Goal: Information Seeking & Learning: Learn about a topic

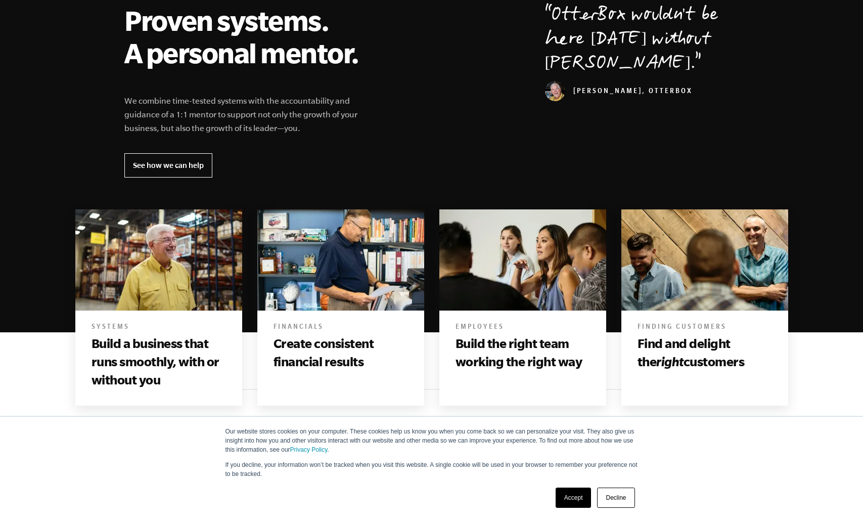
scroll to position [396, 0]
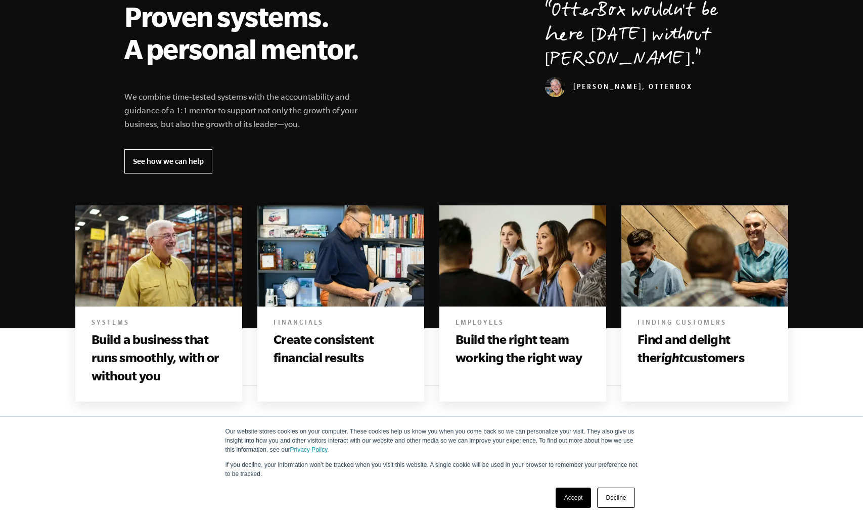
click at [569, 497] on link "Accept" at bounding box center [574, 497] width 36 height 20
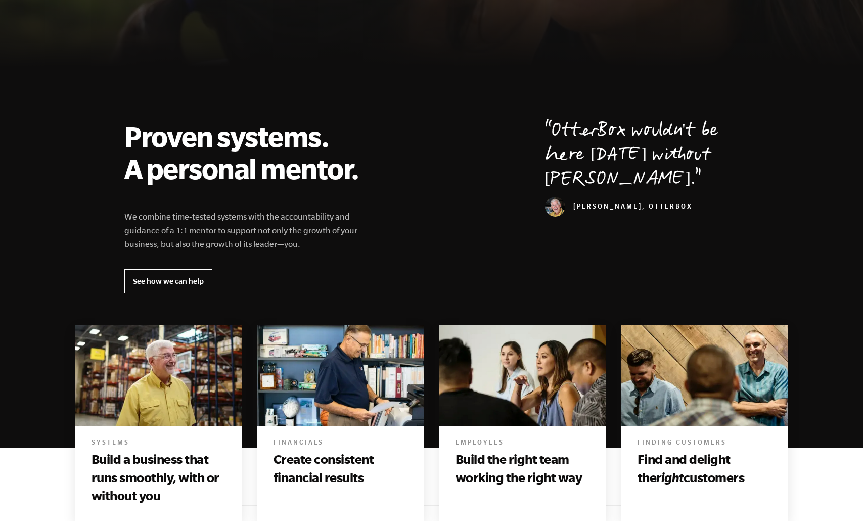
scroll to position [0, 0]
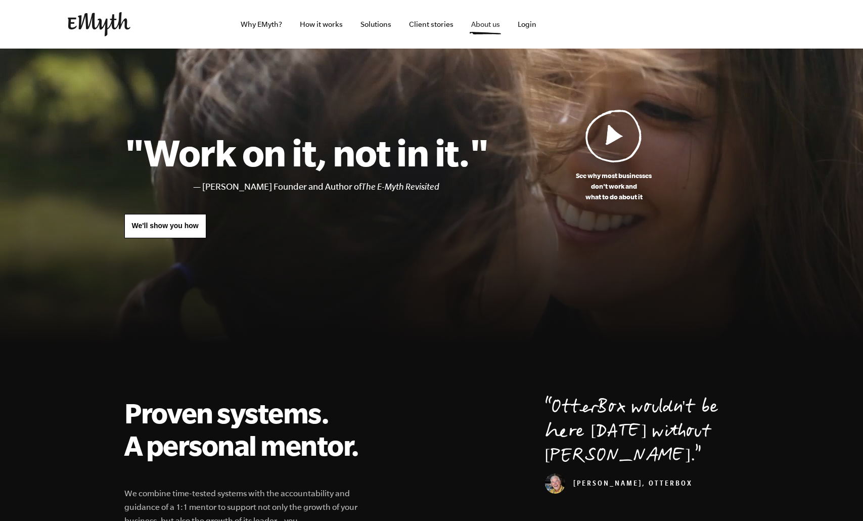
click at [485, 26] on link "About us" at bounding box center [485, 24] width 45 height 49
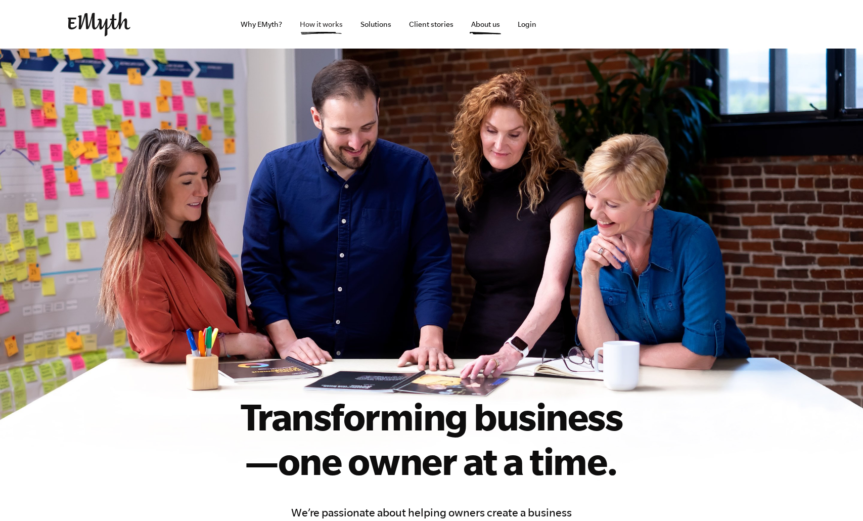
click at [330, 21] on link "How it works" at bounding box center [321, 24] width 59 height 49
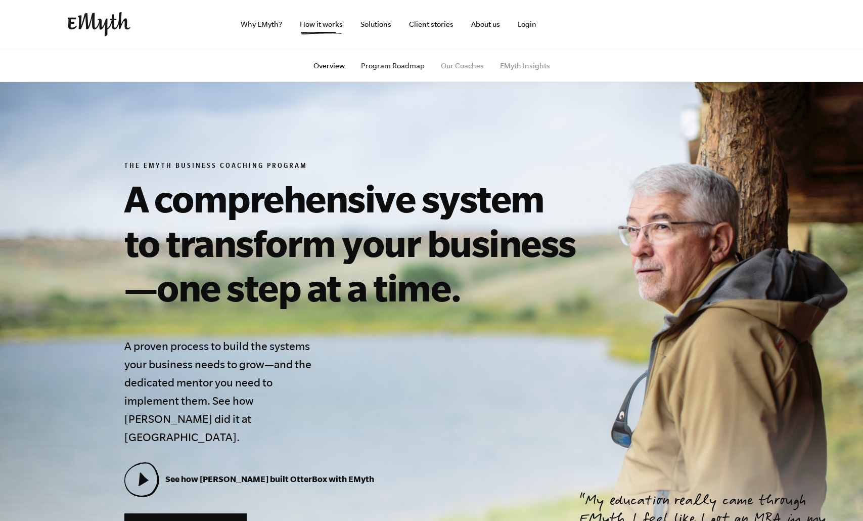
click at [411, 64] on link "Program Roadmap" at bounding box center [393, 66] width 64 height 8
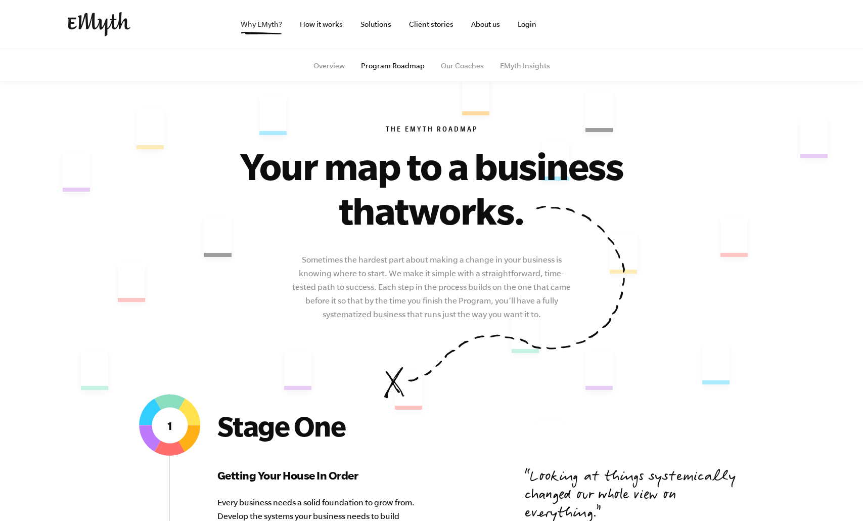
click at [278, 24] on link "Why EMyth?" at bounding box center [262, 24] width 58 height 49
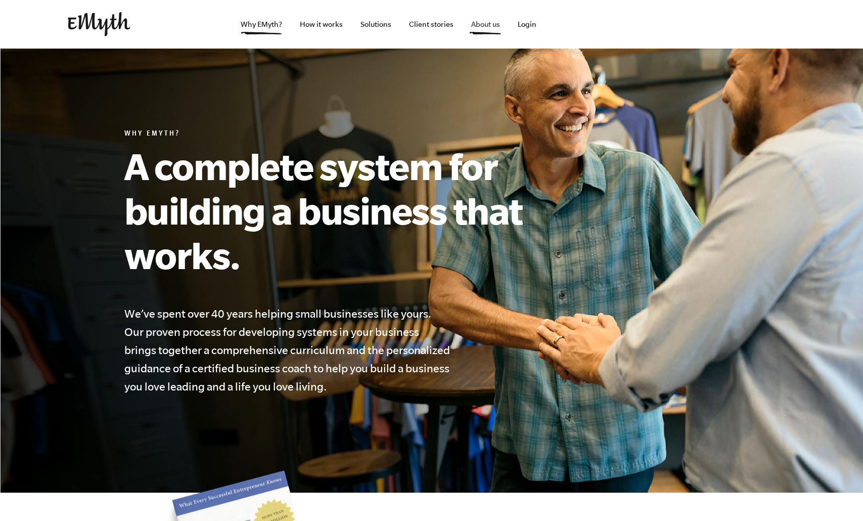
click at [481, 20] on link "About us" at bounding box center [485, 24] width 45 height 49
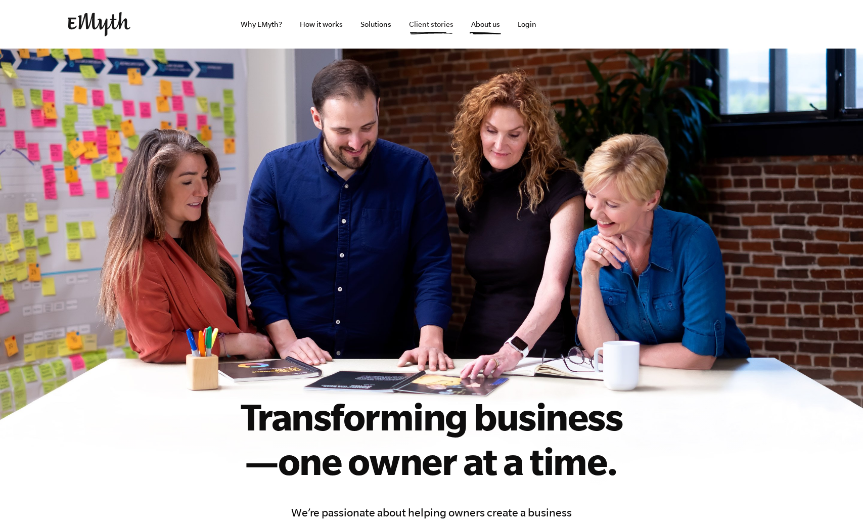
click at [430, 24] on link "Client stories" at bounding box center [431, 24] width 61 height 49
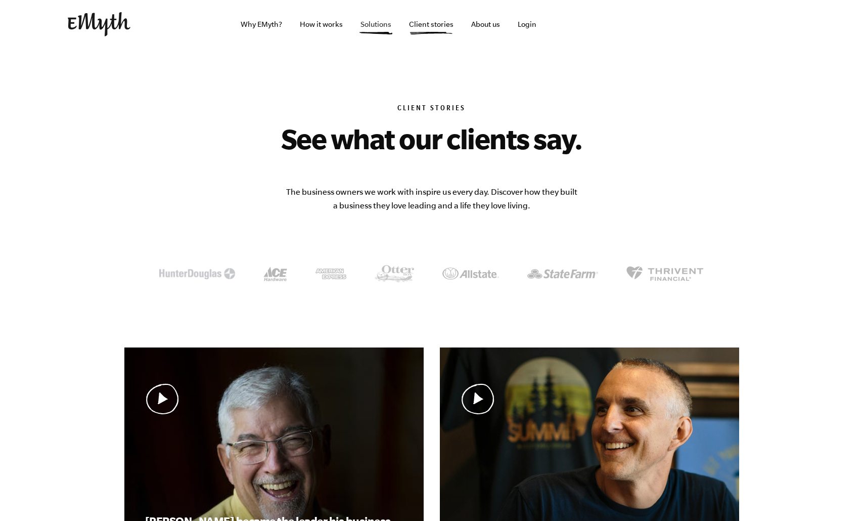
click at [390, 29] on link "Solutions" at bounding box center [375, 24] width 47 height 49
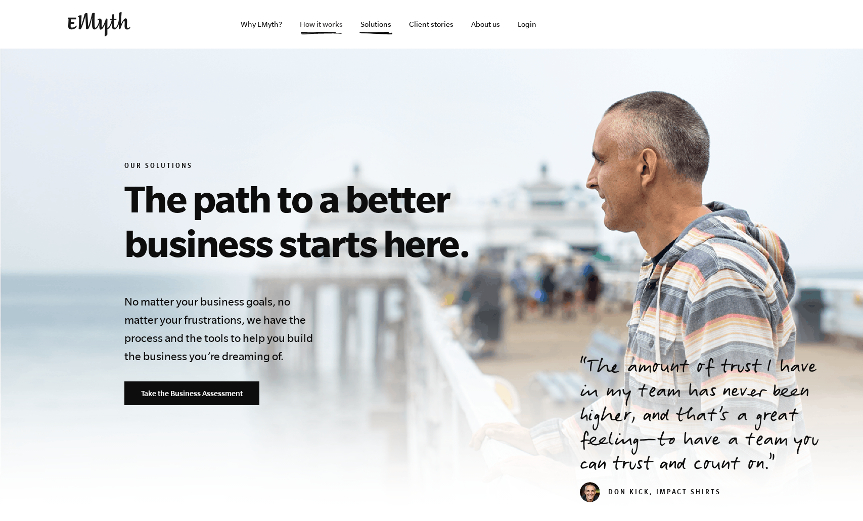
click at [323, 29] on link "How it works" at bounding box center [321, 24] width 59 height 49
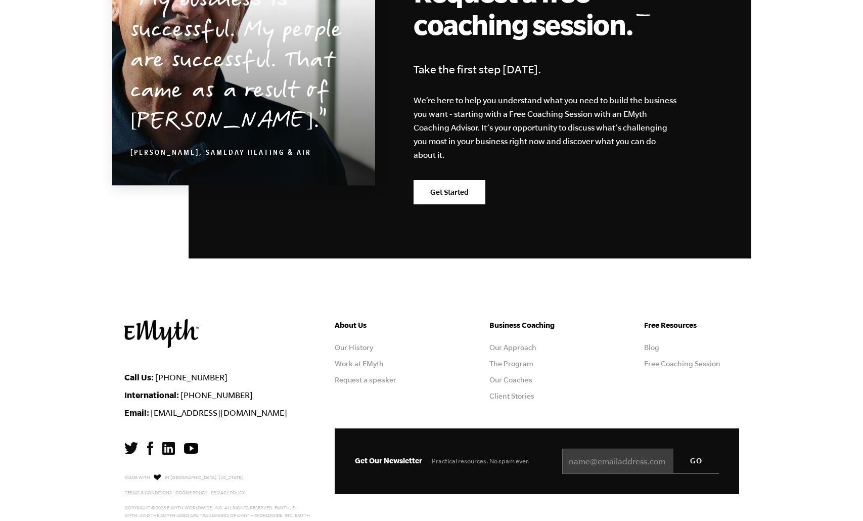
scroll to position [4927, 0]
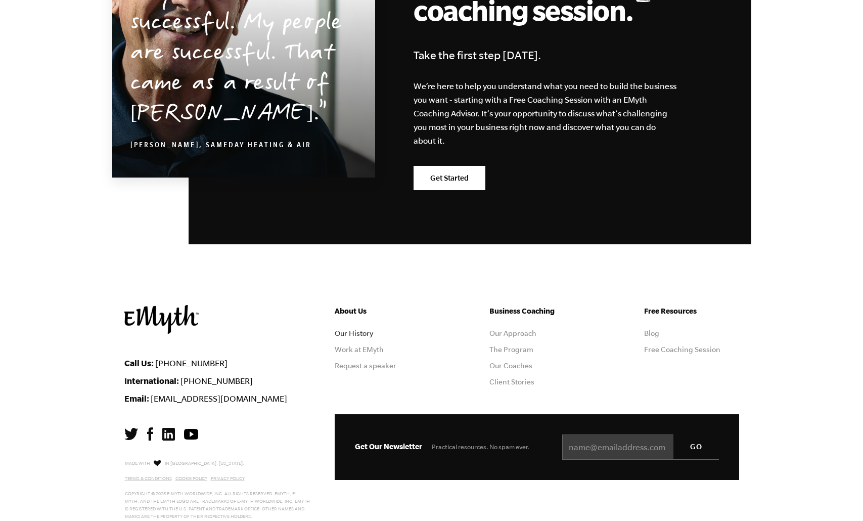
click at [356, 329] on link "Our History" at bounding box center [354, 333] width 38 height 8
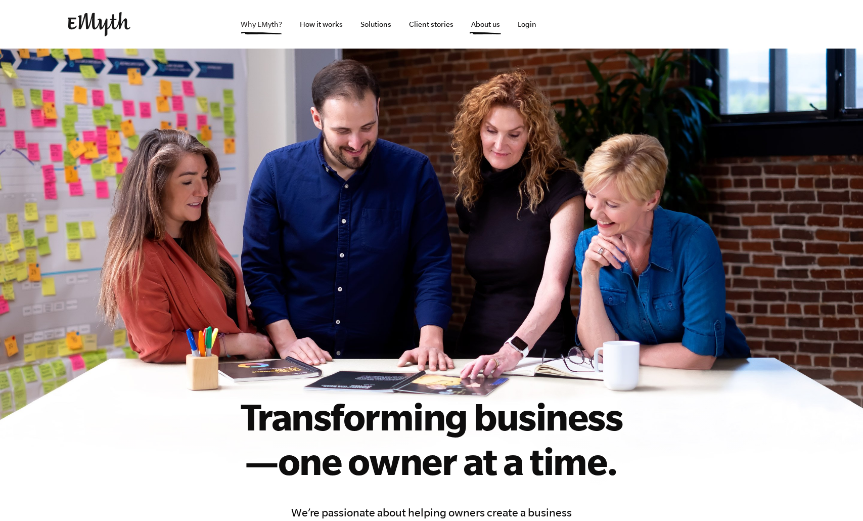
click at [262, 29] on link "Why EMyth?" at bounding box center [262, 24] width 58 height 49
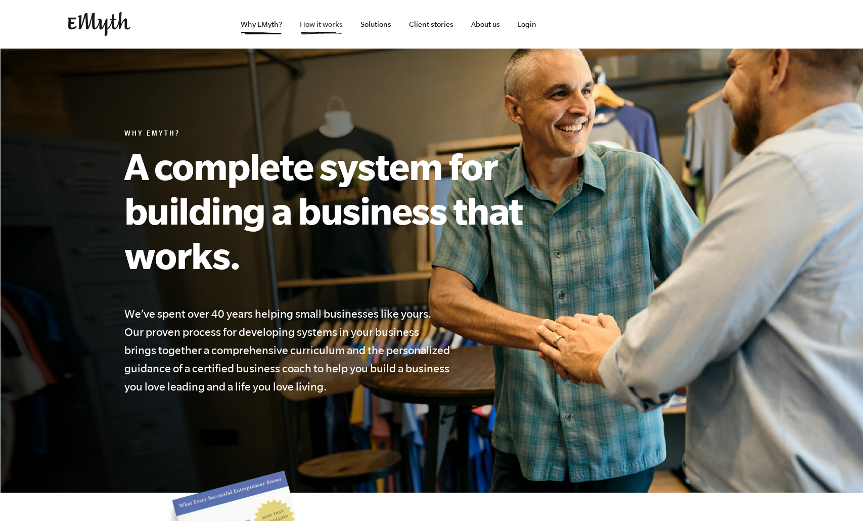
click at [329, 21] on link "How it works" at bounding box center [321, 24] width 59 height 49
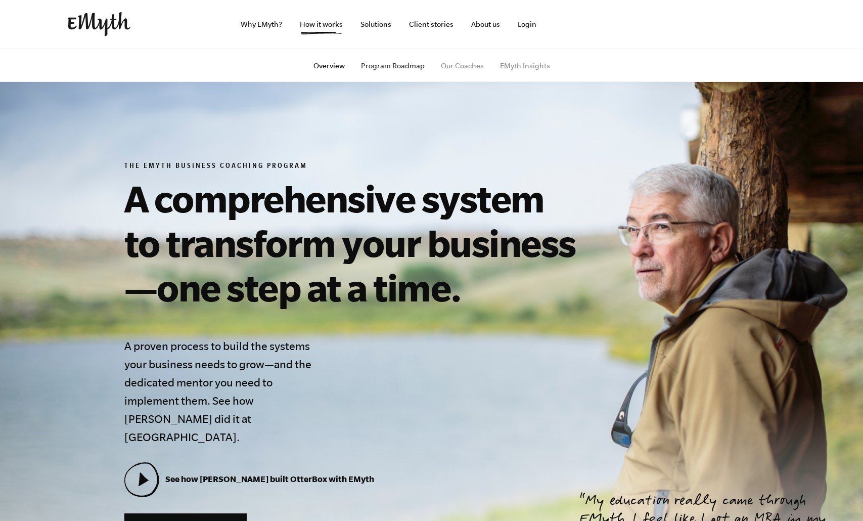
click at [386, 67] on link "Program Roadmap" at bounding box center [393, 66] width 64 height 8
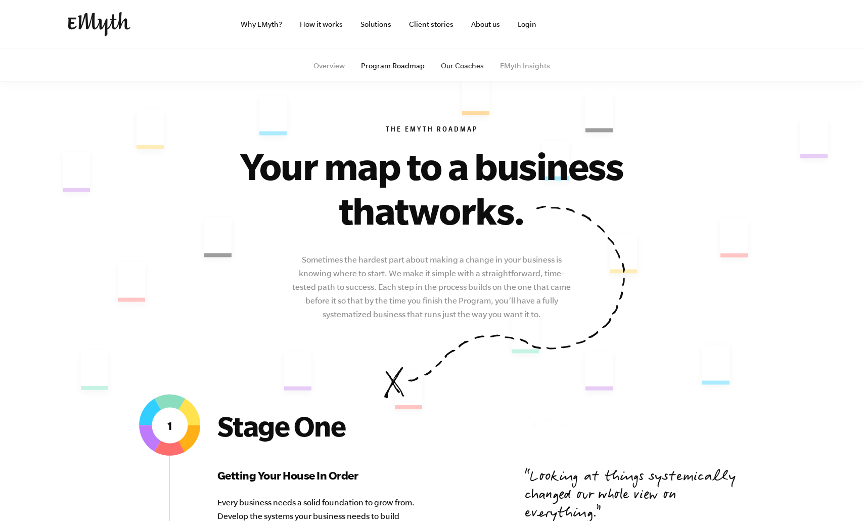
click at [454, 64] on link "Our Coaches" at bounding box center [462, 66] width 43 height 8
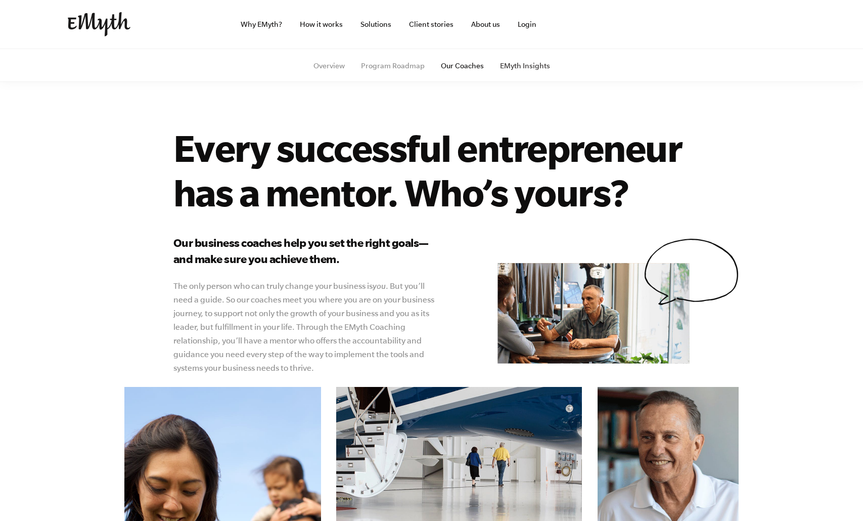
click at [507, 66] on link "EMyth Insights" at bounding box center [525, 66] width 50 height 8
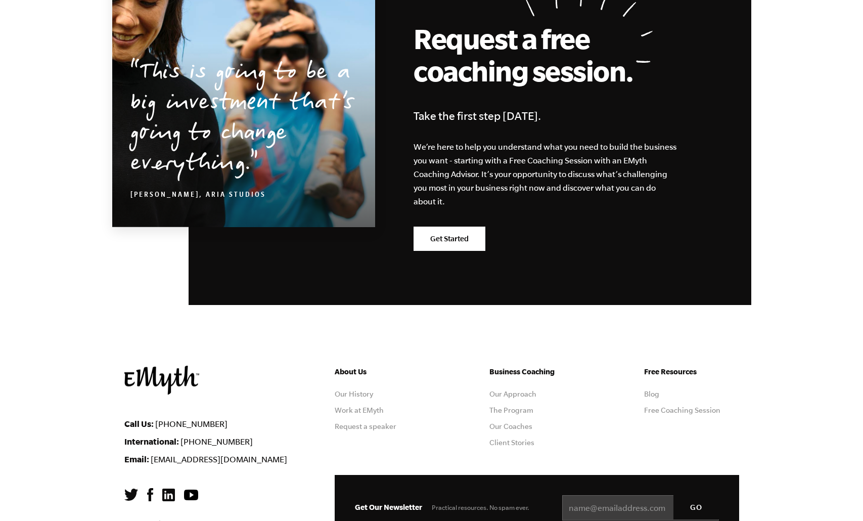
scroll to position [1735, 0]
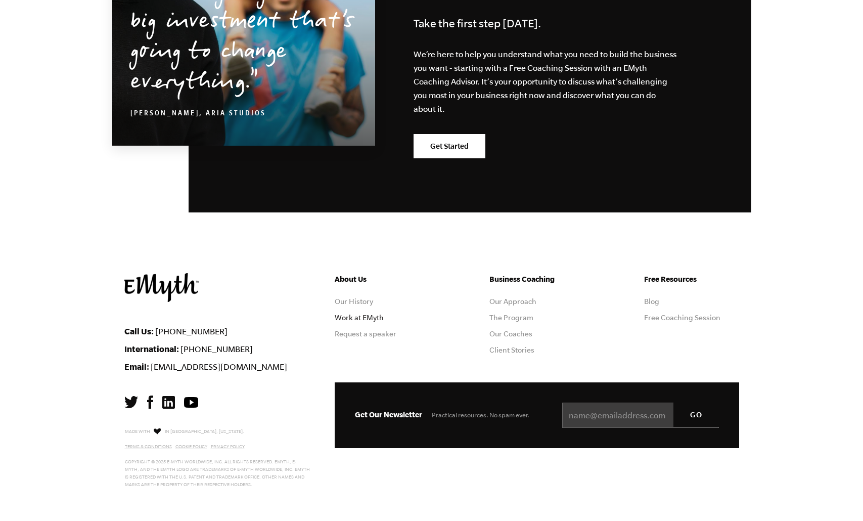
click at [368, 314] on link "Work at EMyth" at bounding box center [359, 317] width 49 height 8
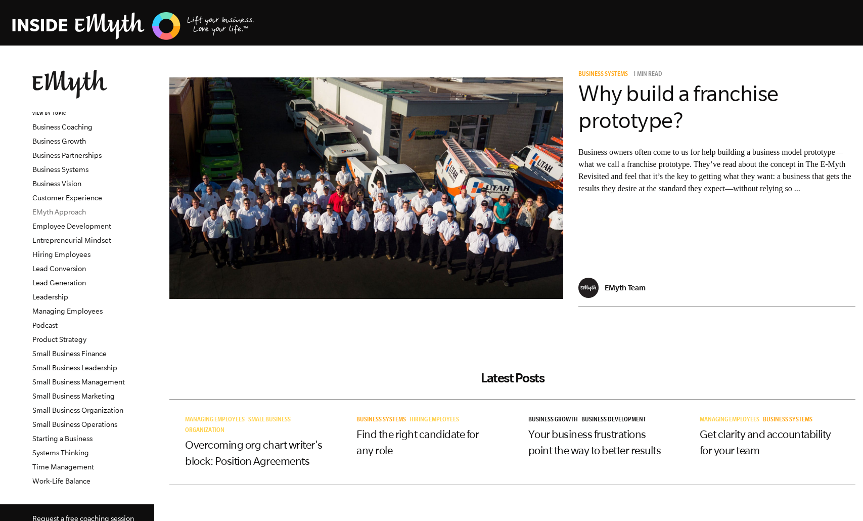
click at [68, 213] on link "EMyth Approach" at bounding box center [59, 212] width 54 height 8
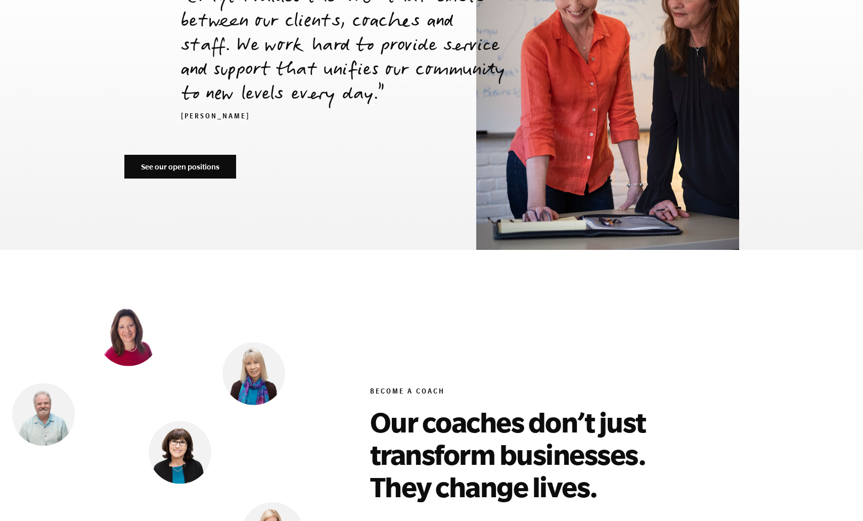
scroll to position [3598, 0]
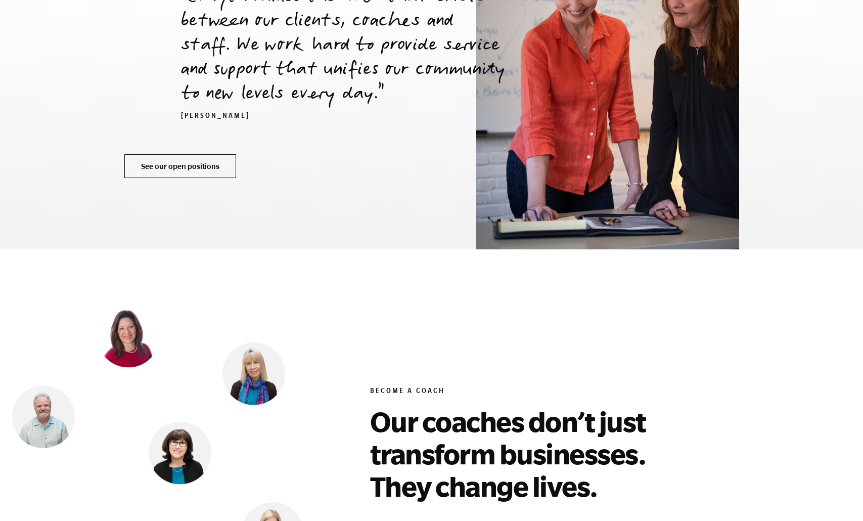
click at [171, 154] on link "See our open positions" at bounding box center [180, 166] width 112 height 24
